Goal: Find specific page/section: Find specific page/section

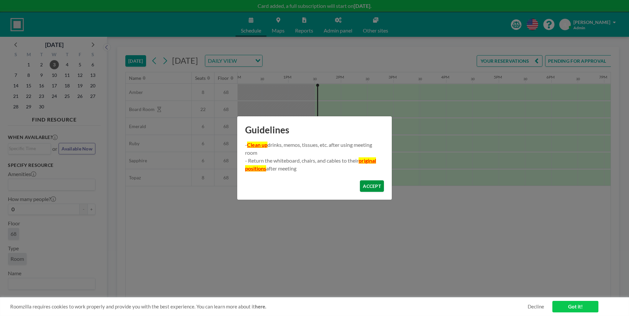
scroll to position [0, 684]
click at [372, 185] on button "ACCEPT" at bounding box center [372, 187] width 24 height 12
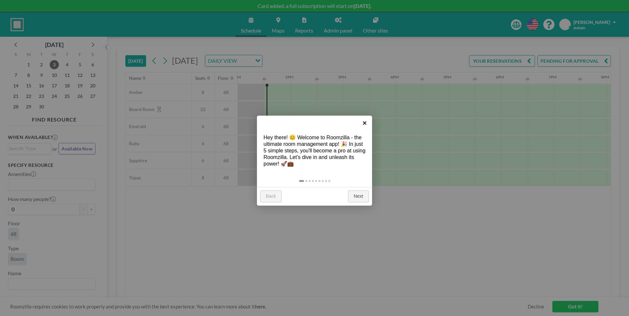
click at [367, 123] on link "×" at bounding box center [364, 123] width 15 height 15
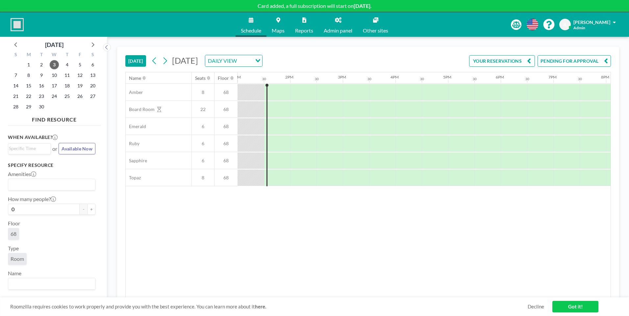
click at [340, 22] on icon at bounding box center [338, 19] width 7 height 5
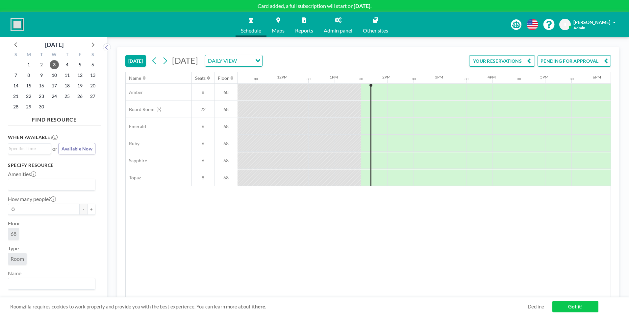
scroll to position [0, 684]
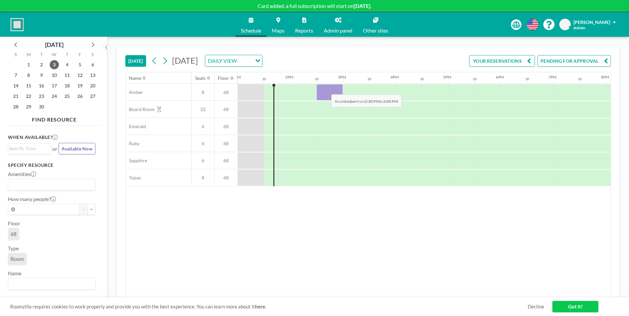
click at [329, 91] on div at bounding box center [329, 92] width 26 height 16
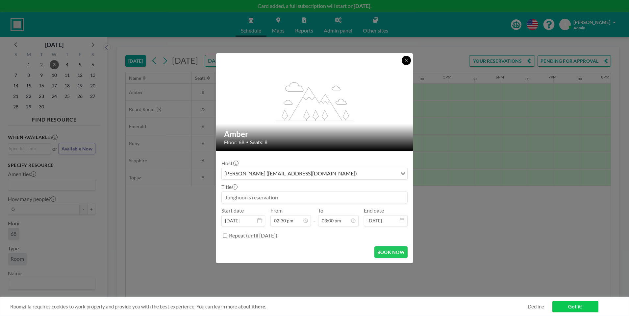
click at [407, 60] on icon at bounding box center [406, 60] width 2 height 2
